Goal: Find specific page/section: Find specific page/section

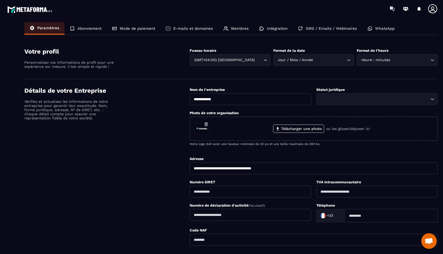
click at [18, 10] on img at bounding box center [30, 10] width 47 height 10
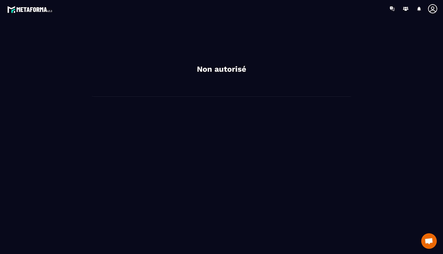
click at [199, 55] on div "Non autorisé" at bounding box center [221, 60] width 259 height 74
click at [215, 70] on h2 "Non autorisé" at bounding box center [221, 69] width 155 height 10
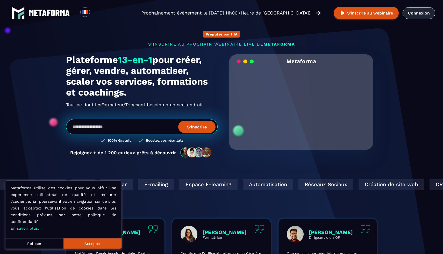
click at [412, 17] on link "Connexion" at bounding box center [418, 13] width 33 height 12
